Goal: Find specific page/section: Find specific page/section

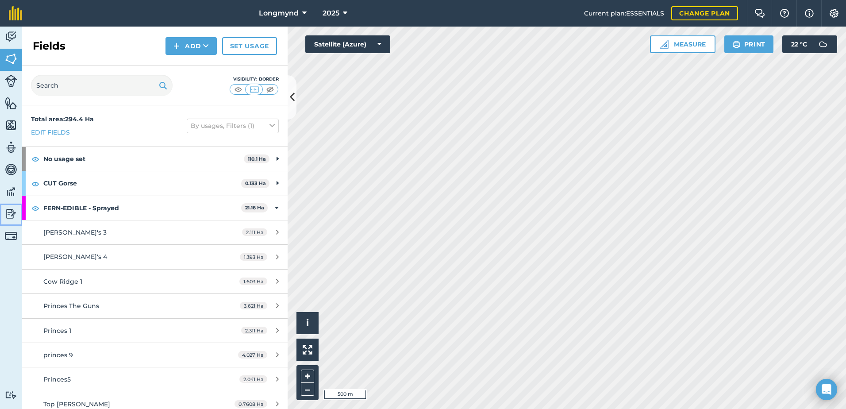
click at [9, 213] on img at bounding box center [11, 213] width 12 height 13
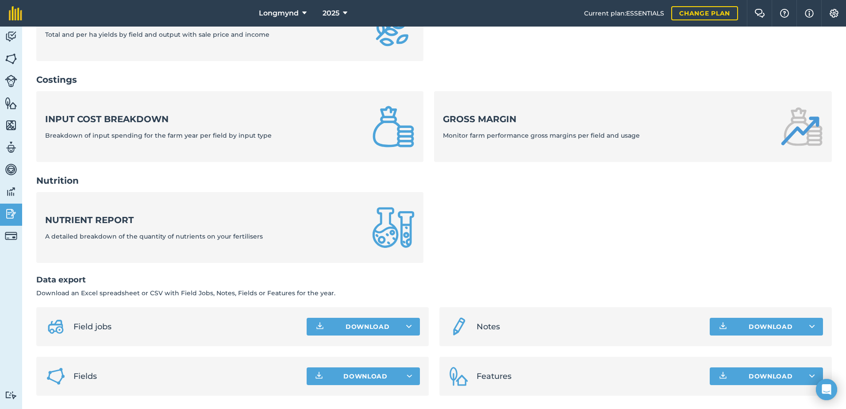
scroll to position [296, 0]
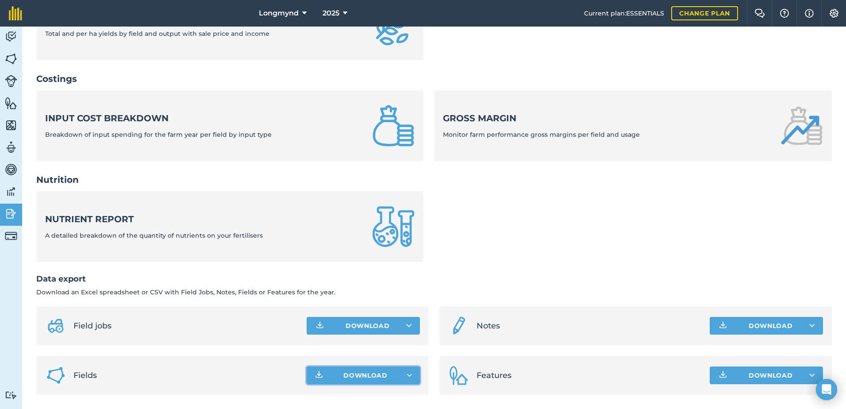
click at [407, 373] on icon "button" at bounding box center [410, 375] width 6 height 4
